Goal: Task Accomplishment & Management: Manage account settings

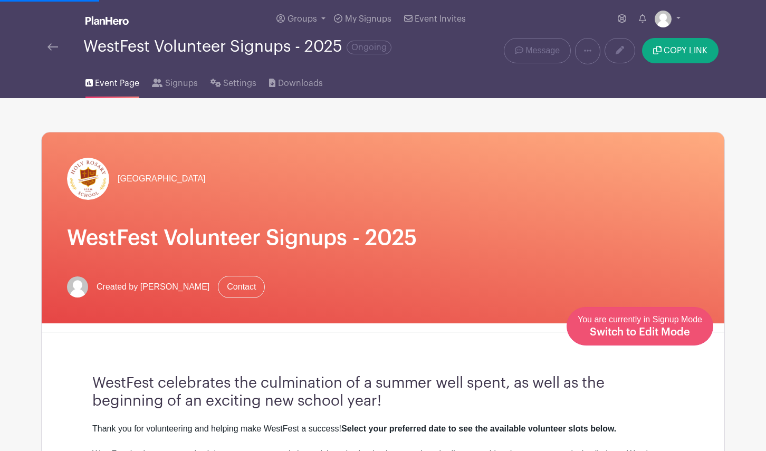
scroll to position [2335, 0]
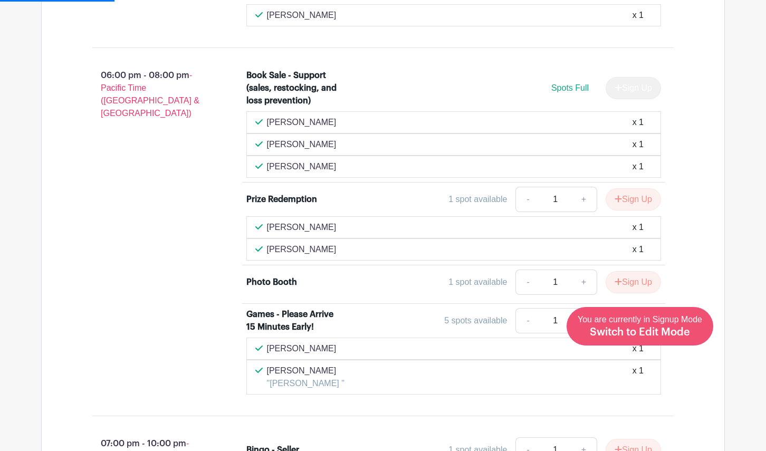
click at [653, 323] on span "You are currently in Signup Mode Switch to Edit Mode" at bounding box center [640, 326] width 125 height 22
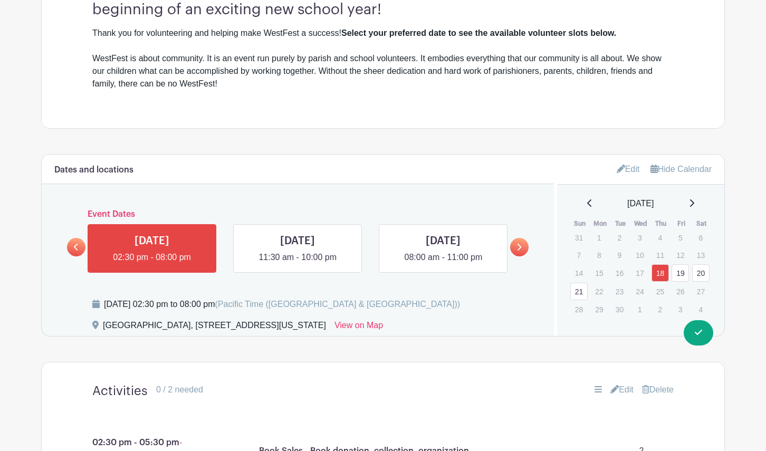
scroll to position [416, 0]
click at [684, 275] on link "19" at bounding box center [680, 272] width 17 height 17
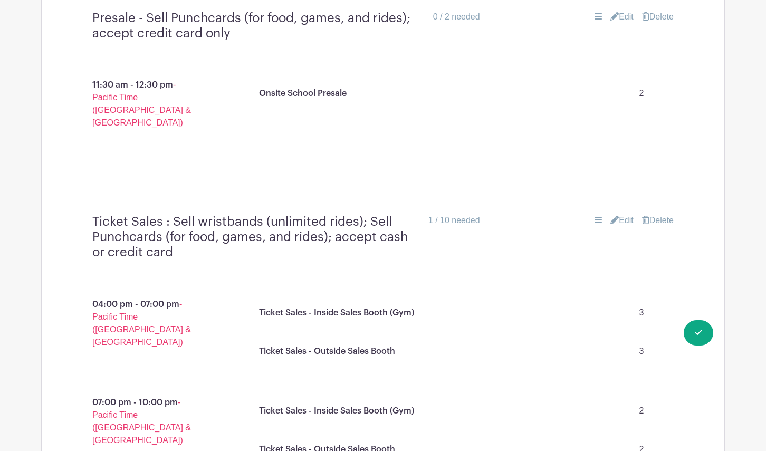
scroll to position [4699, 0]
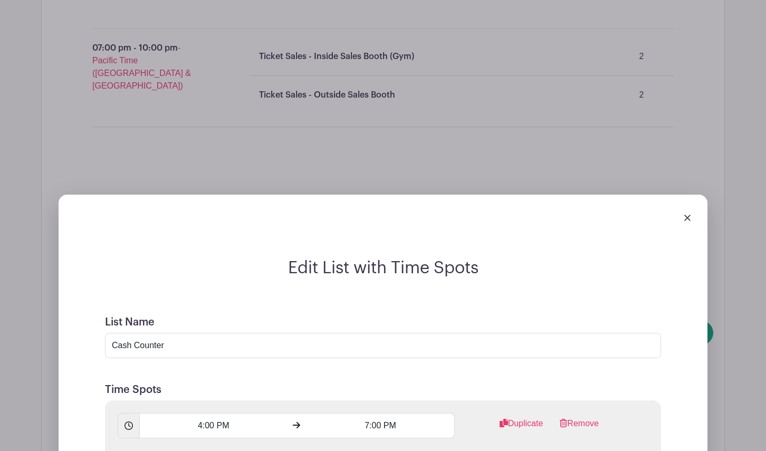
scroll to position [4978, 0]
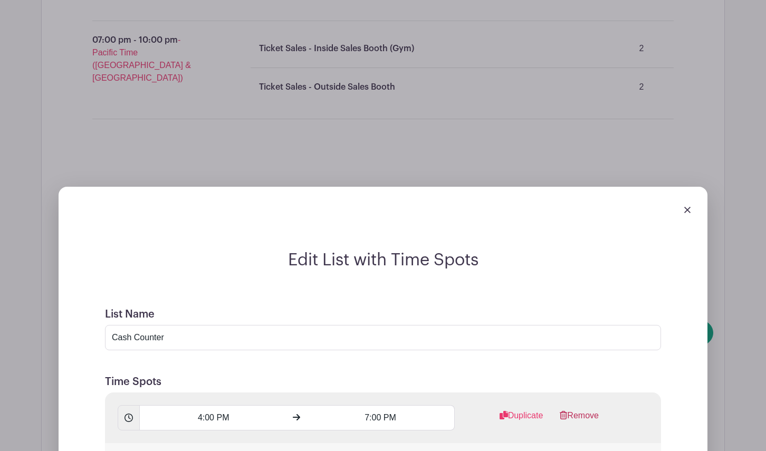
click at [584, 409] on link "Remove" at bounding box center [579, 419] width 39 height 21
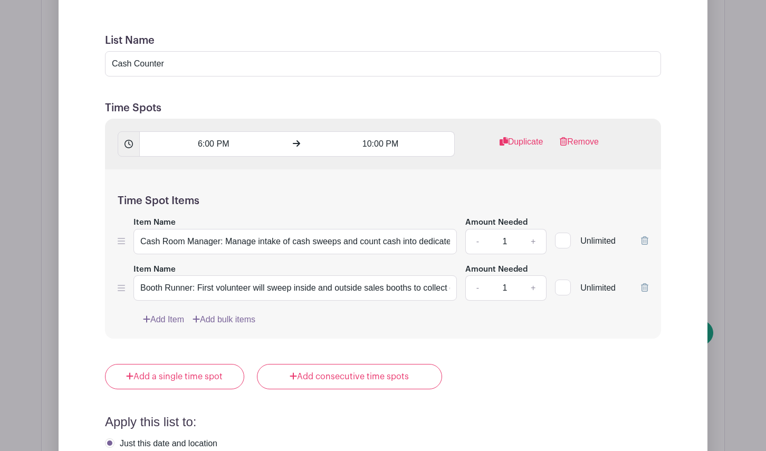
scroll to position [5282, 0]
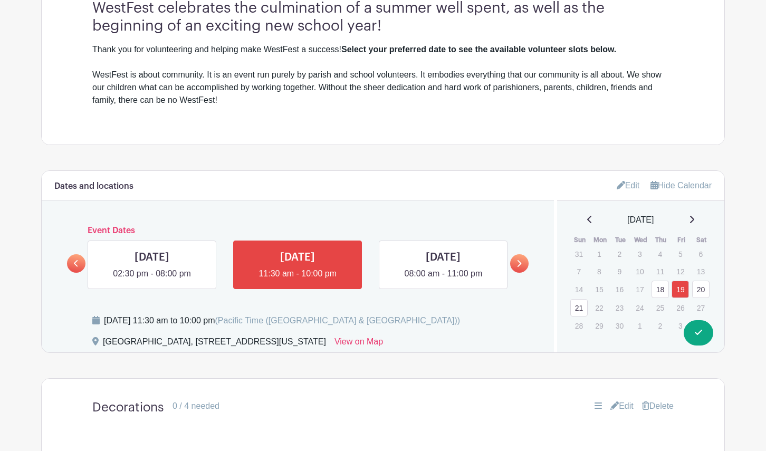
scroll to position [407, 0]
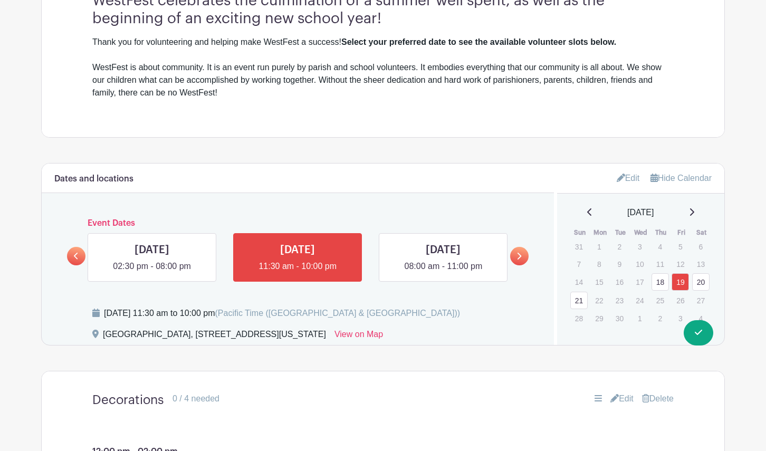
click at [704, 281] on link "20" at bounding box center [700, 281] width 17 height 17
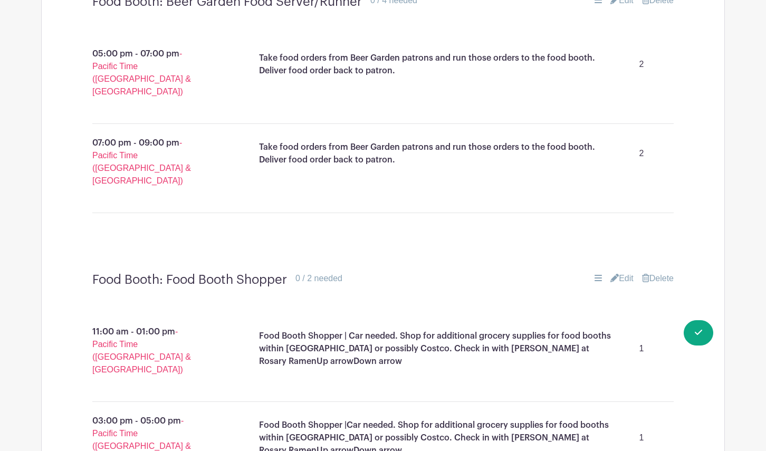
scroll to position [7862, 0]
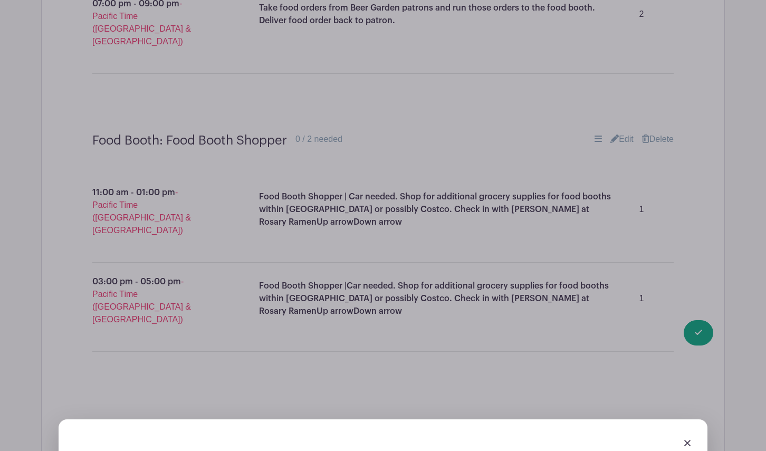
scroll to position [7970, 0]
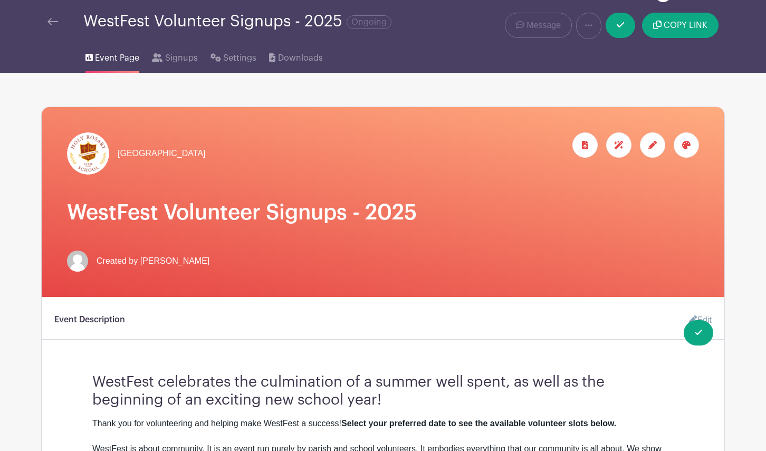
scroll to position [0, 0]
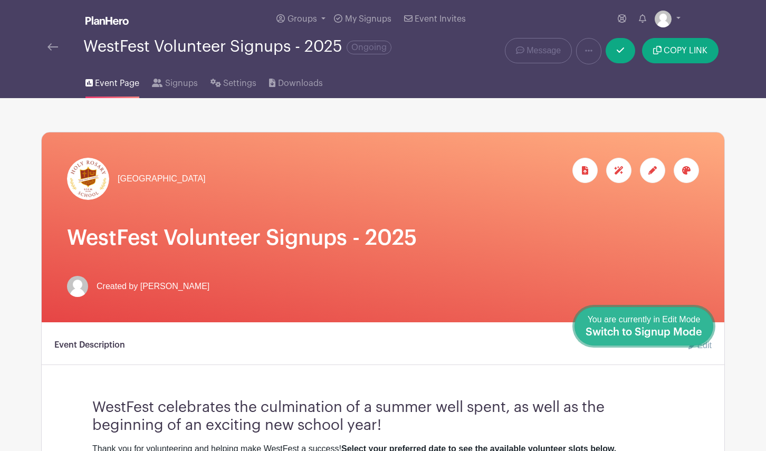
click at [700, 334] on span "Switch to Signup Mode" at bounding box center [644, 332] width 117 height 11
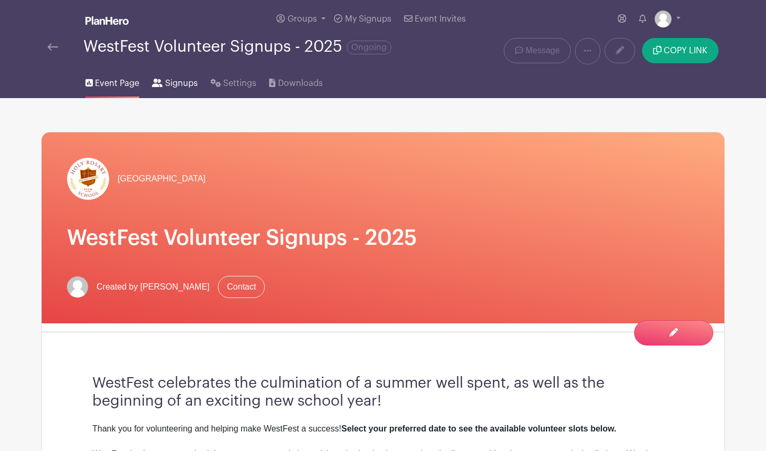
click at [182, 90] on link "Signups" at bounding box center [174, 81] width 45 height 34
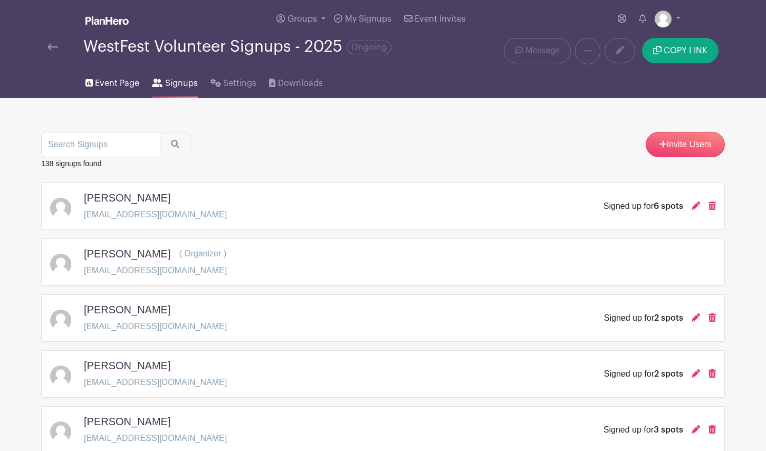
click at [107, 84] on span "Event Page" at bounding box center [117, 83] width 44 height 13
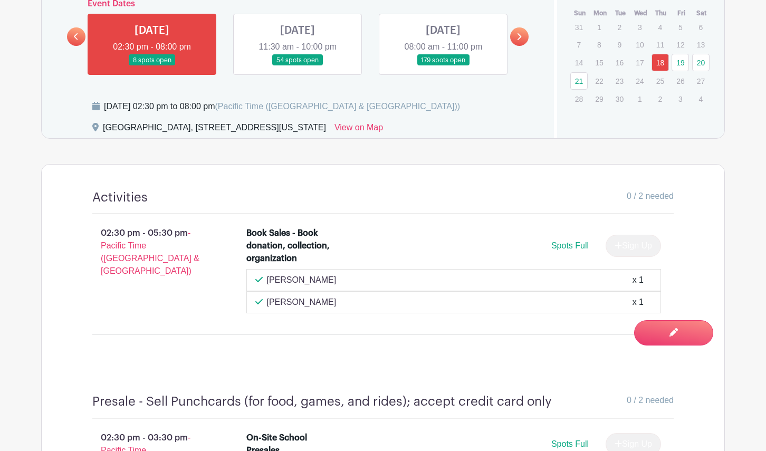
scroll to position [595, 0]
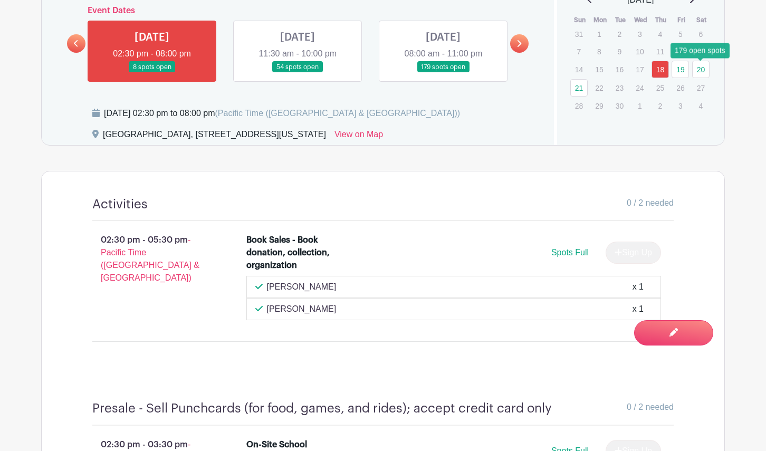
click at [699, 71] on link "20" at bounding box center [700, 69] width 17 height 17
click at [700, 70] on link "20" at bounding box center [700, 69] width 17 height 17
click at [443, 73] on link at bounding box center [443, 73] width 0 height 0
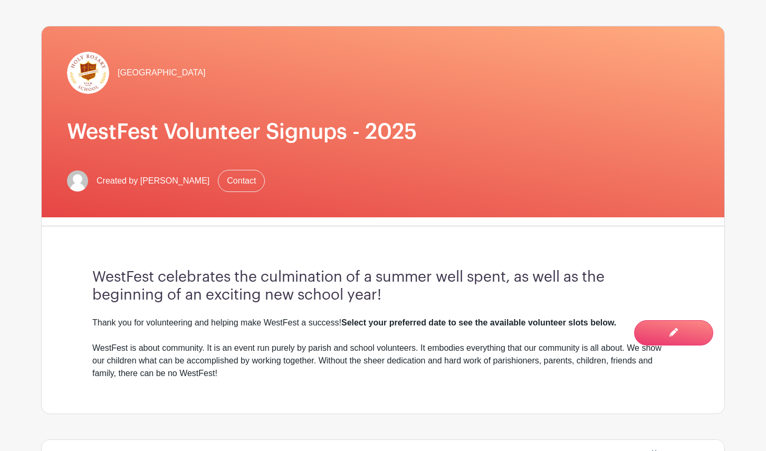
scroll to position [0, 0]
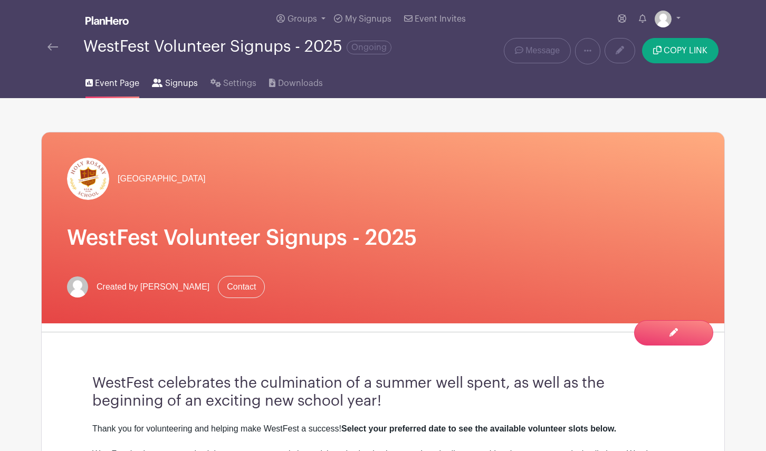
click at [184, 79] on span "Signups" at bounding box center [181, 83] width 33 height 13
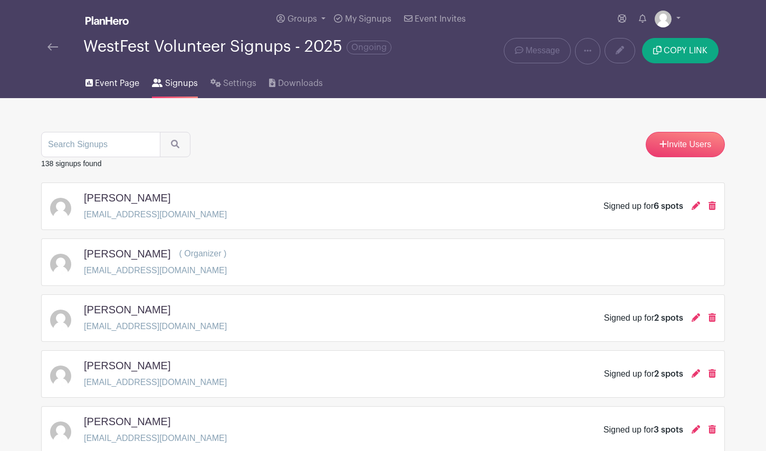
click at [118, 81] on span "Event Page" at bounding box center [117, 83] width 44 height 13
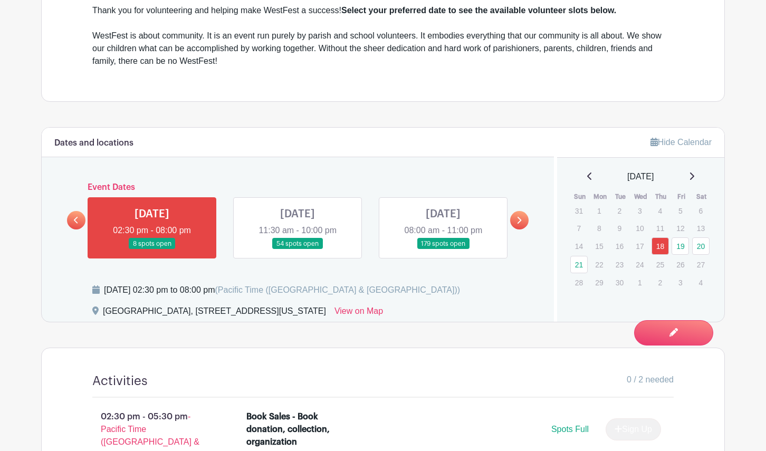
scroll to position [427, 0]
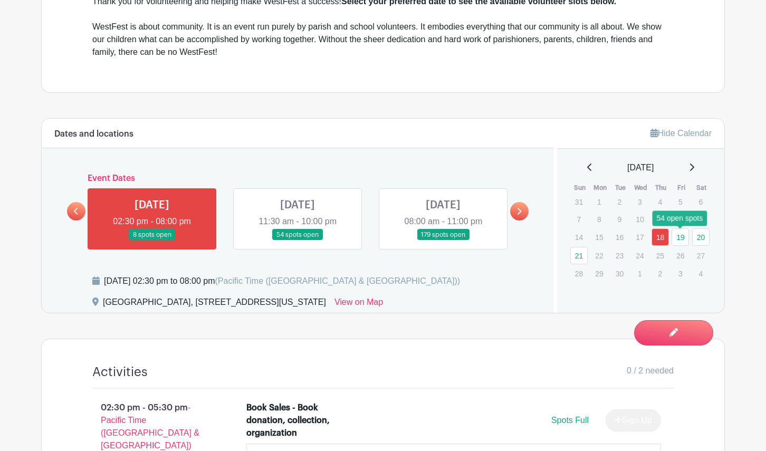
click at [678, 240] on link "19" at bounding box center [680, 236] width 17 height 17
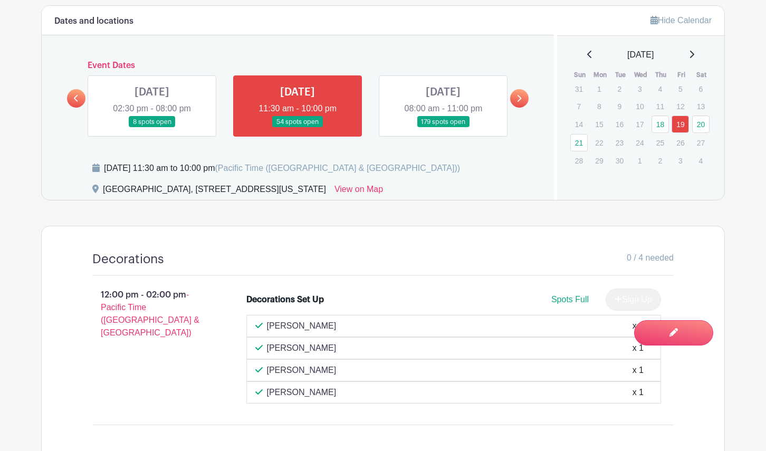
scroll to position [539, 0]
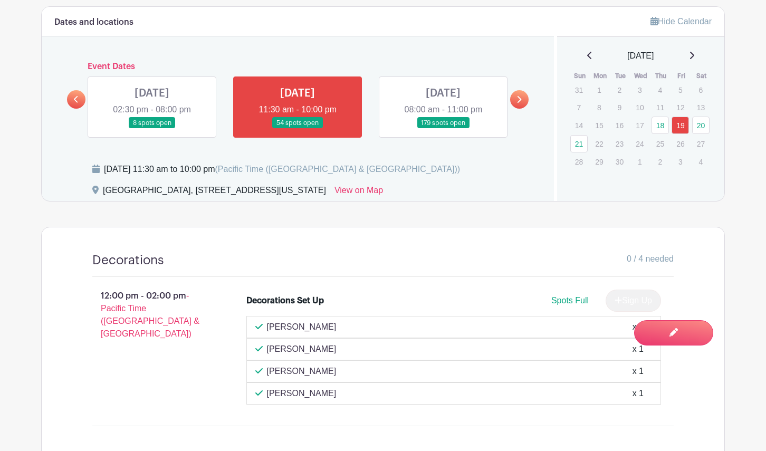
click at [443, 129] on link at bounding box center [443, 129] width 0 height 0
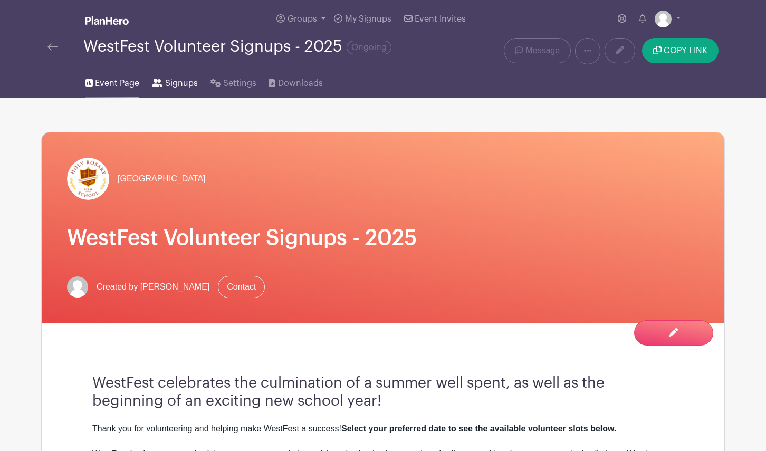
click at [182, 82] on span "Signups" at bounding box center [181, 83] width 33 height 13
